Goal: Navigation & Orientation: Find specific page/section

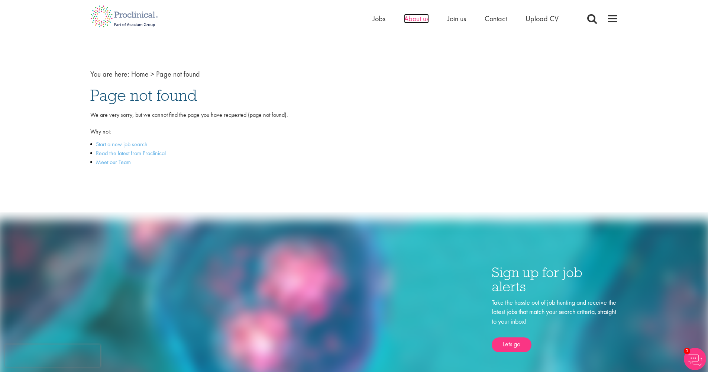
click at [424, 17] on span "About us" at bounding box center [416, 19] width 25 height 10
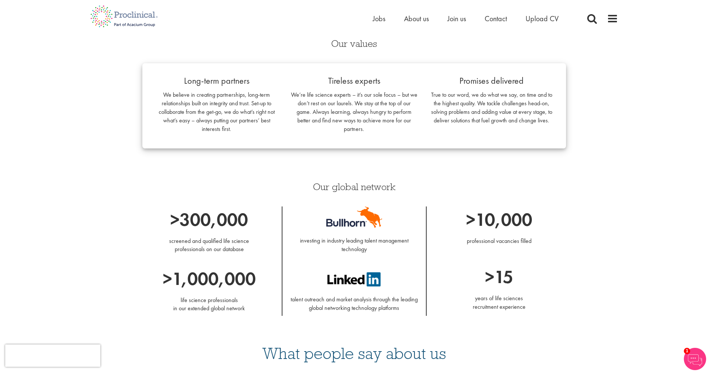
scroll to position [396, 0]
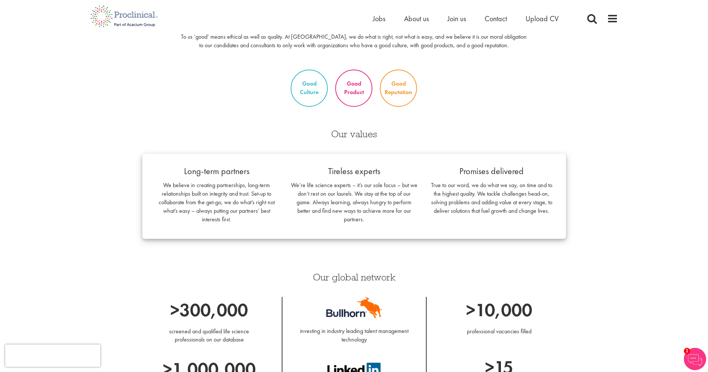
click at [389, 19] on ul "Home Jobs About us Join us Contact Upload CV" at bounding box center [475, 18] width 205 height 11
click at [426, 19] on span "About us" at bounding box center [416, 19] width 25 height 10
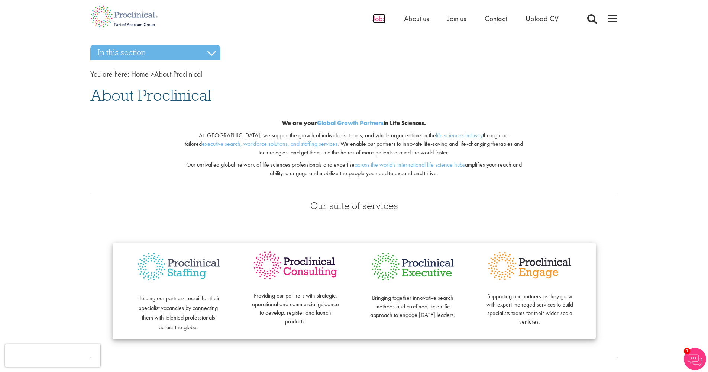
click at [383, 20] on span "Jobs" at bounding box center [379, 19] width 13 height 10
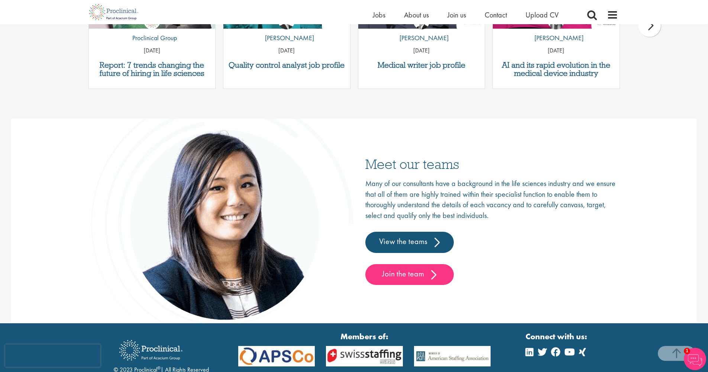
scroll to position [1137, 0]
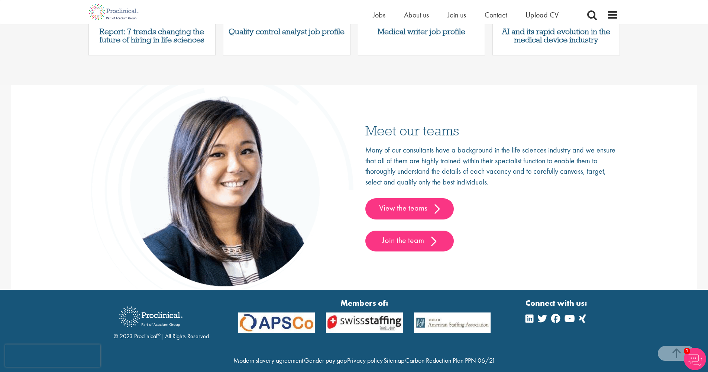
click at [432, 206] on link "View the teams" at bounding box center [410, 208] width 88 height 21
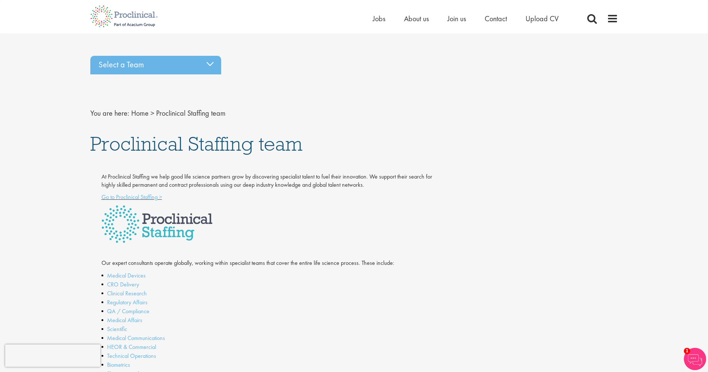
scroll to position [72, 0]
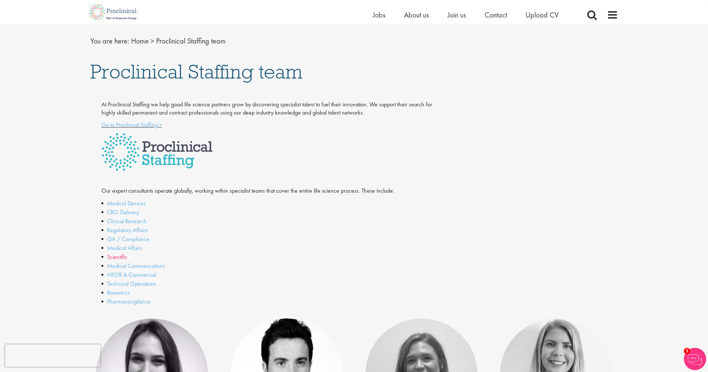
click at [111, 255] on link "Scientific" at bounding box center [117, 257] width 20 height 8
click at [153, 264] on link "Medical Communications" at bounding box center [136, 266] width 58 height 8
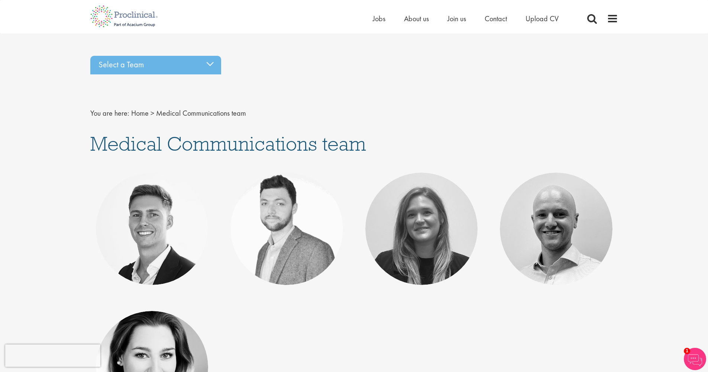
click at [134, 16] on img at bounding box center [124, 16] width 79 height 33
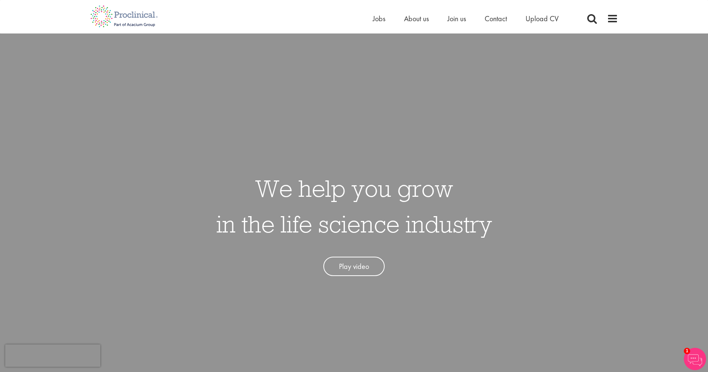
click at [142, 15] on img at bounding box center [124, 16] width 79 height 33
click at [410, 19] on span "About us" at bounding box center [416, 19] width 25 height 10
